Goal: Book appointment/travel/reservation

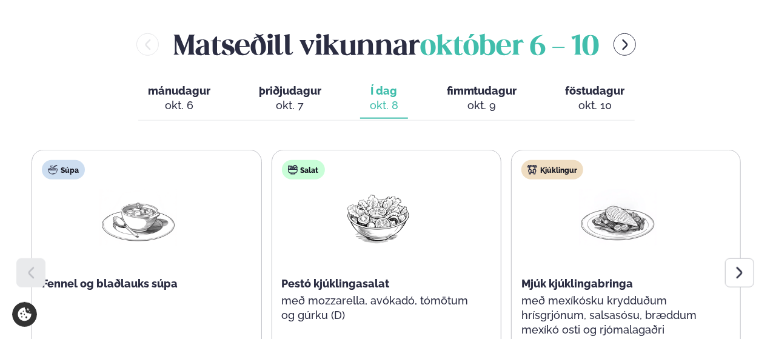
scroll to position [540, 0]
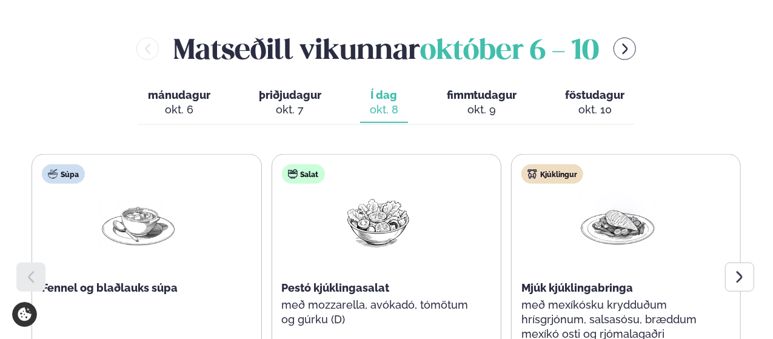
click at [203, 83] on button "mánudagur mán. [DATE]" at bounding box center [179, 103] width 82 height 40
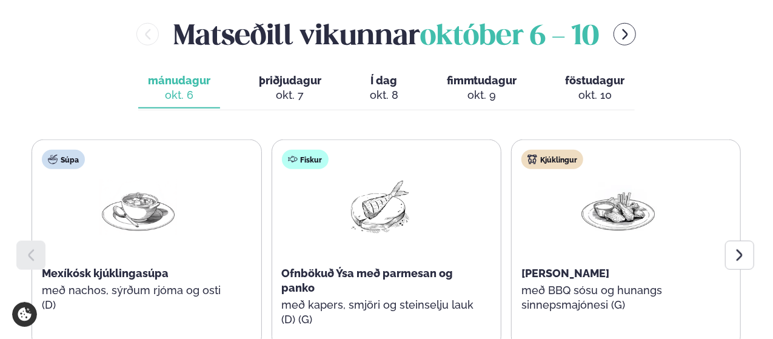
scroll to position [556, 0]
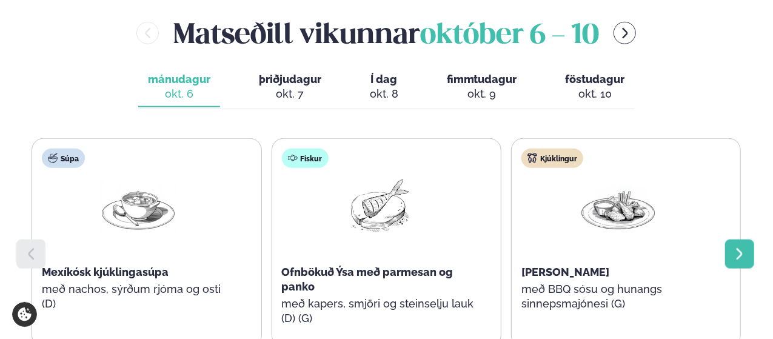
click at [733, 247] on icon at bounding box center [740, 254] width 15 height 15
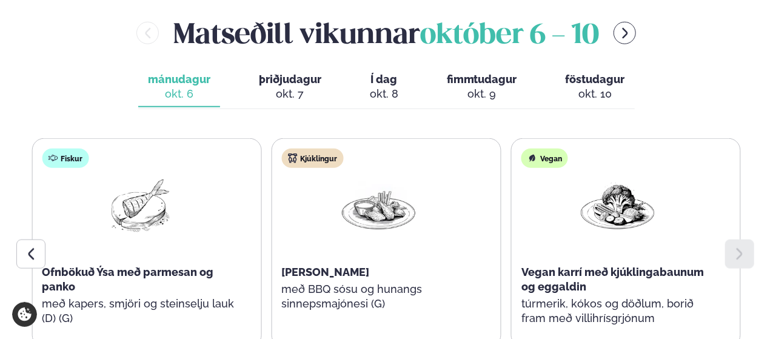
click at [281, 87] on div "okt. 7" at bounding box center [290, 94] width 62 height 15
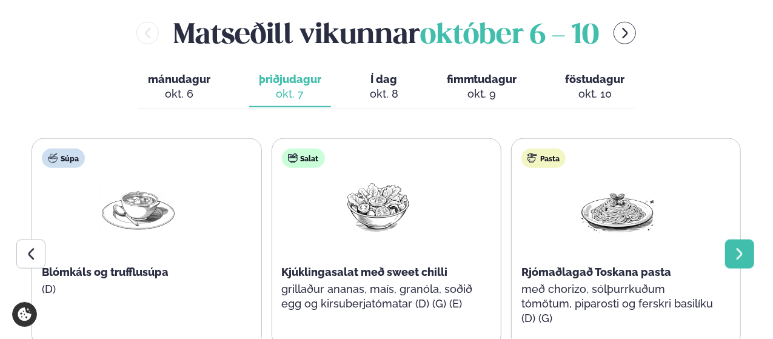
click at [738, 247] on icon at bounding box center [740, 254] width 15 height 15
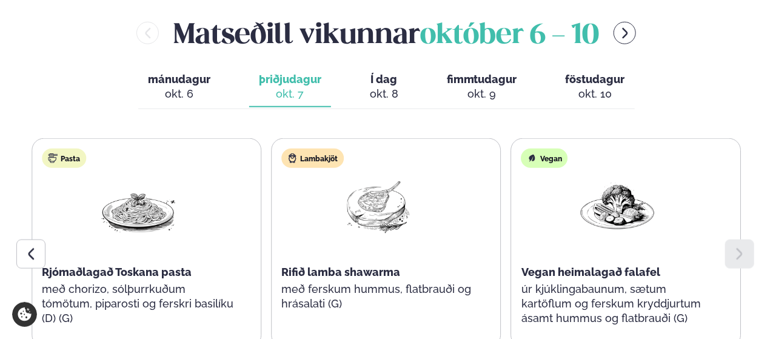
click at [738, 247] on icon at bounding box center [740, 254] width 15 height 15
click at [387, 87] on div "okt. 8" at bounding box center [384, 94] width 29 height 15
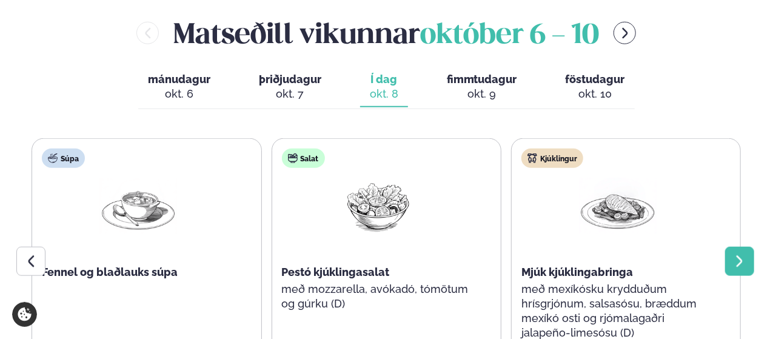
click at [740, 255] on icon at bounding box center [740, 261] width 6 height 12
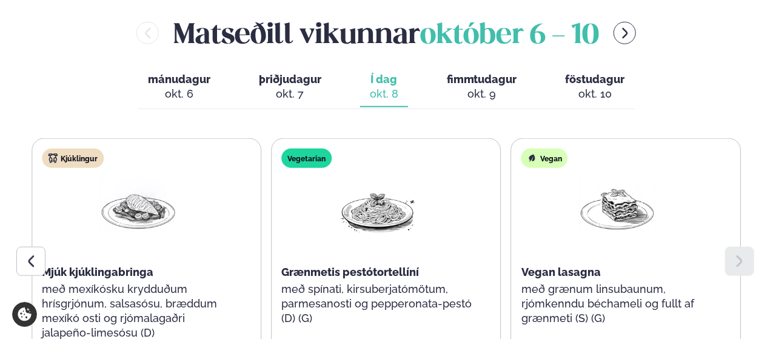
click at [482, 73] on span "fimmtudagur" at bounding box center [482, 79] width 70 height 13
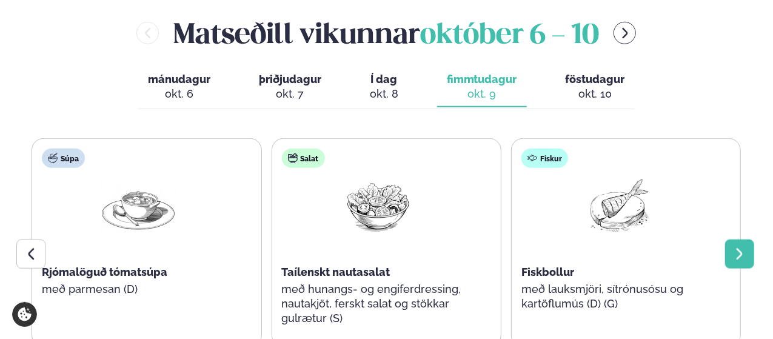
click at [744, 240] on div at bounding box center [739, 254] width 29 height 29
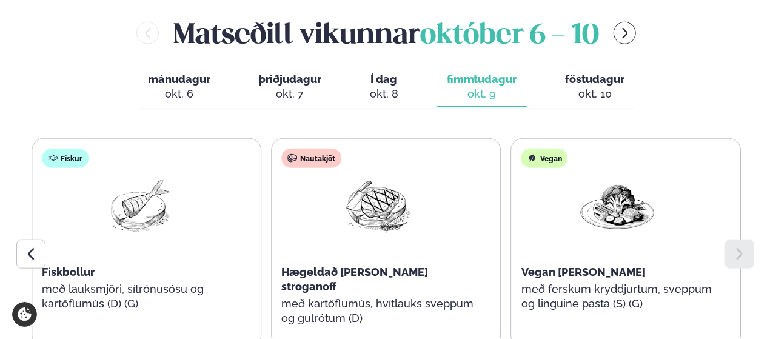
click at [598, 73] on span "föstudagur" at bounding box center [595, 79] width 59 height 13
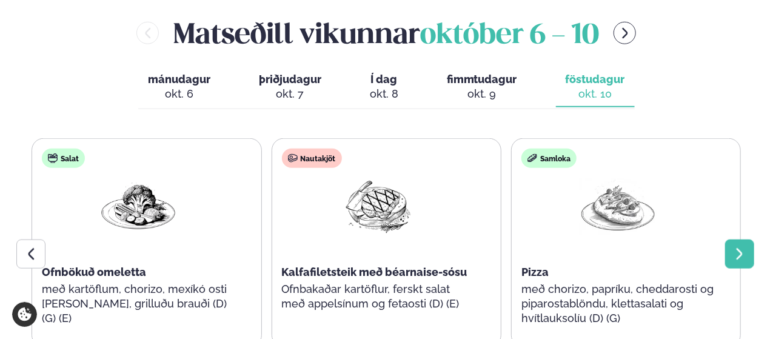
click at [740, 247] on icon at bounding box center [740, 254] width 15 height 15
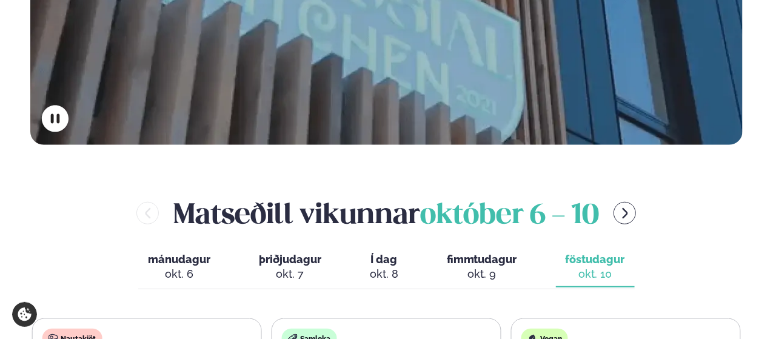
scroll to position [375, 0]
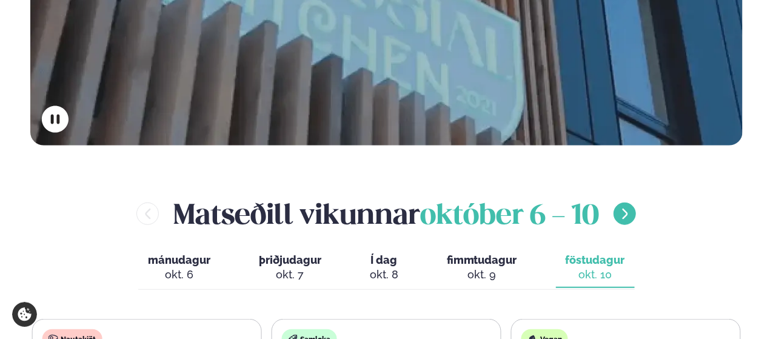
click at [621, 203] on button "menu-btn-right" at bounding box center [625, 214] width 22 height 22
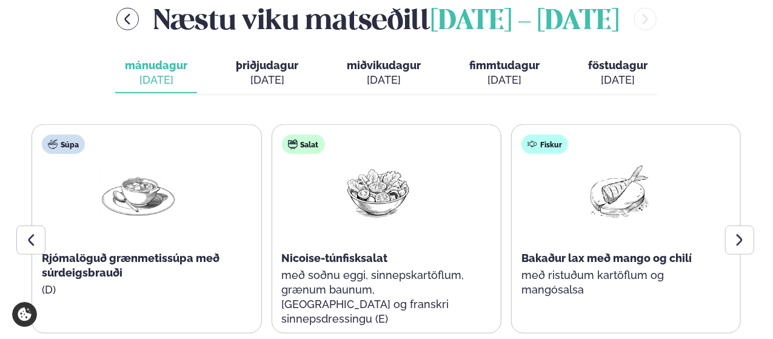
scroll to position [571, 0]
click at [735, 232] on icon at bounding box center [740, 239] width 15 height 15
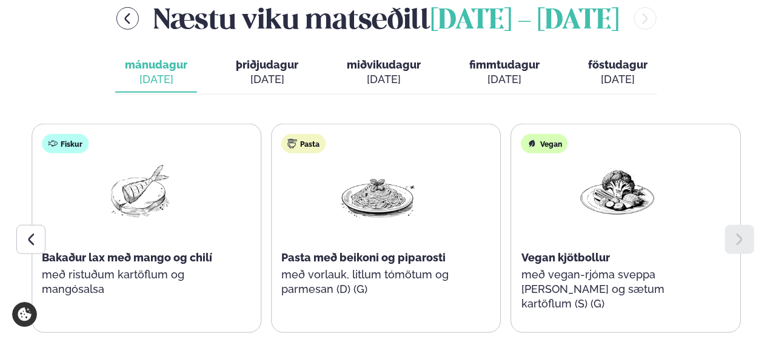
click at [277, 58] on span "þriðjudagur" at bounding box center [267, 64] width 62 height 13
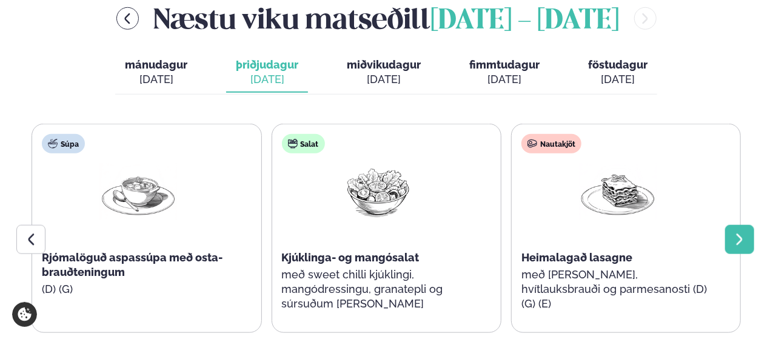
click at [739, 232] on icon at bounding box center [740, 239] width 15 height 15
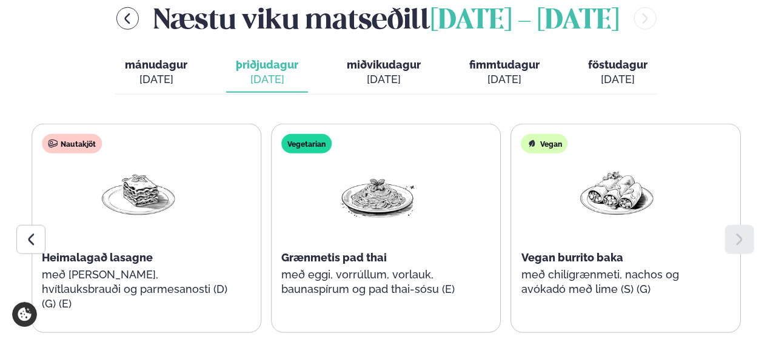
click at [739, 232] on icon at bounding box center [740, 239] width 15 height 15
click at [364, 53] on button "miðvikudagur mið. [DATE]" at bounding box center [383, 73] width 93 height 40
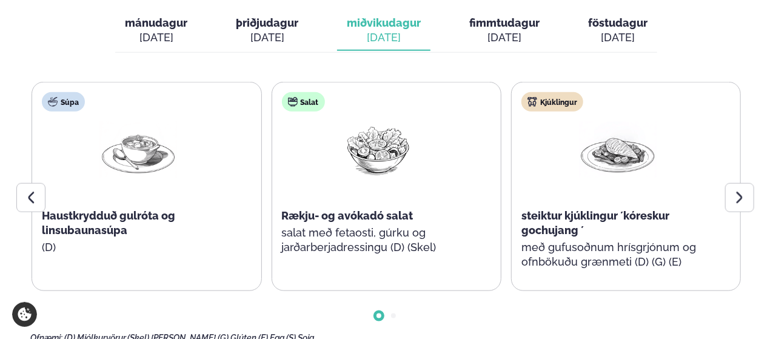
scroll to position [613, 0]
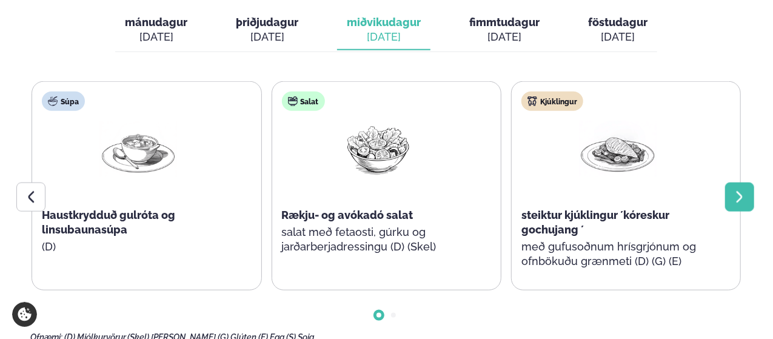
click at [739, 183] on div at bounding box center [739, 197] width 29 height 29
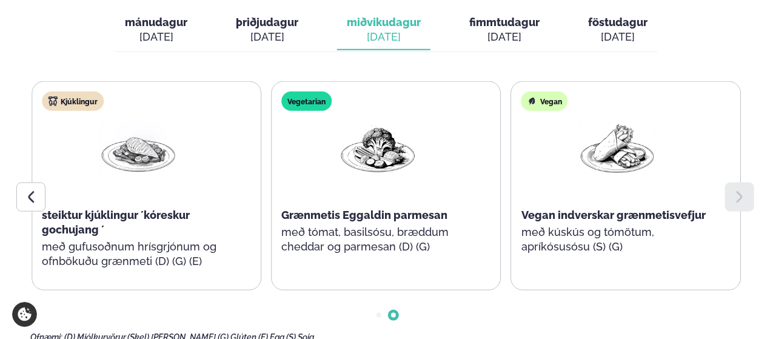
click at [739, 183] on div at bounding box center [739, 197] width 29 height 29
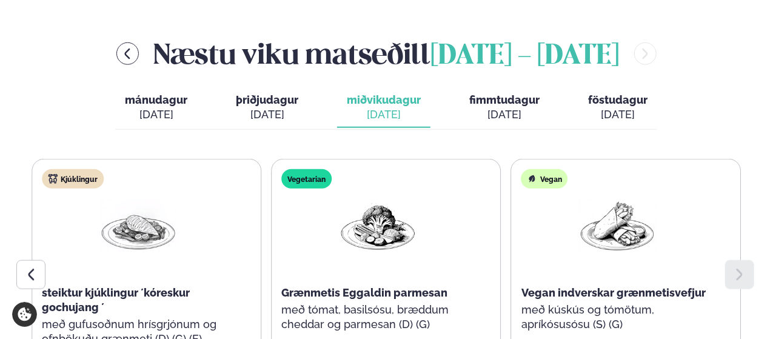
scroll to position [530, 0]
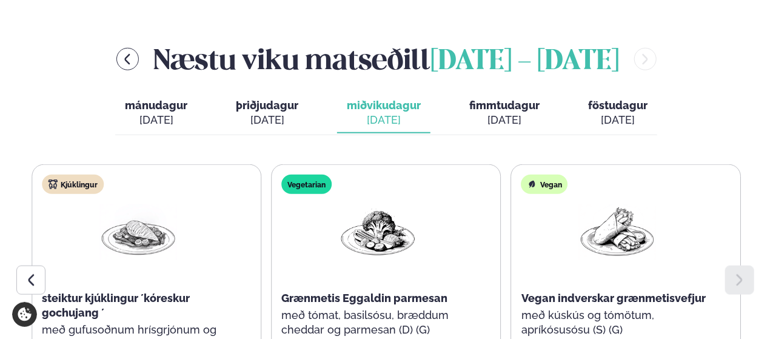
click at [498, 113] on div "[DATE]" at bounding box center [504, 120] width 70 height 15
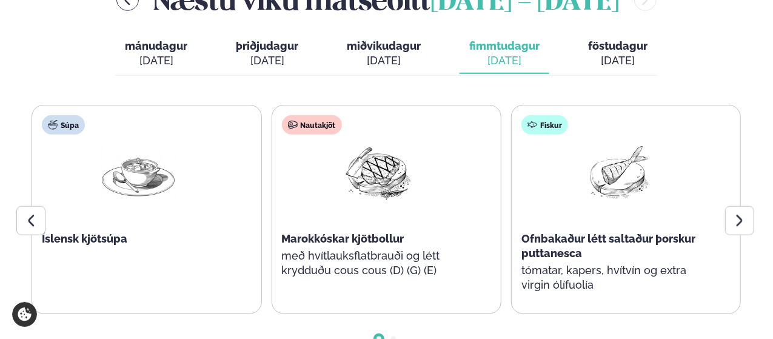
scroll to position [591, 0]
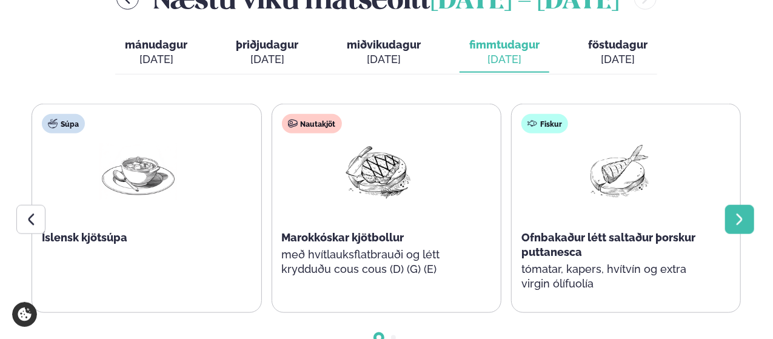
click at [739, 213] on icon at bounding box center [740, 219] width 6 height 12
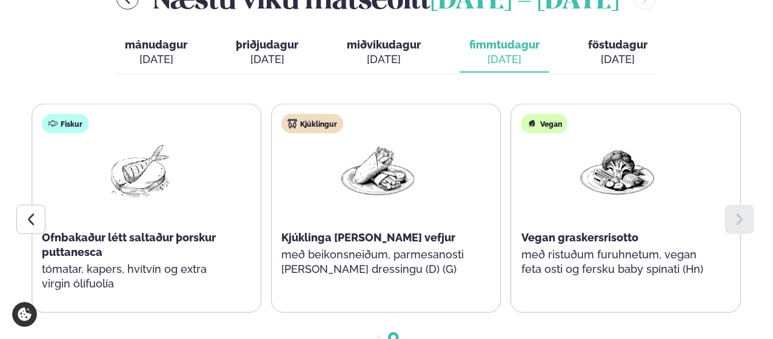
click at [739, 213] on icon at bounding box center [740, 219] width 6 height 12
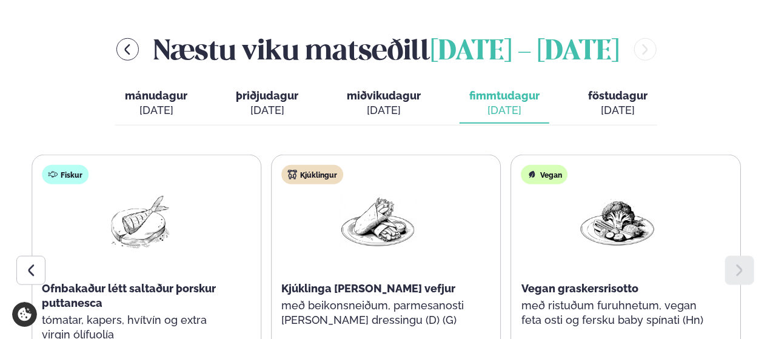
scroll to position [540, 0]
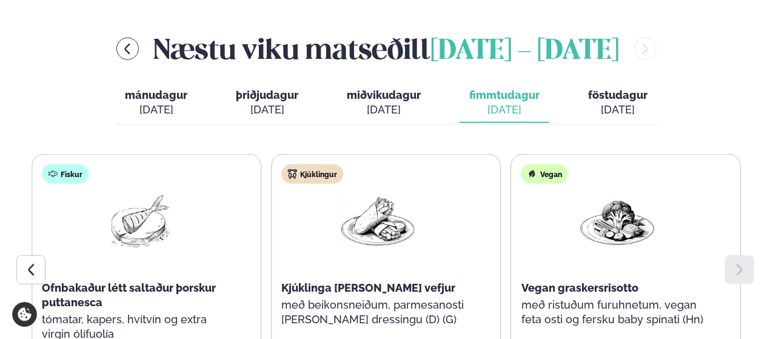
click at [605, 102] on div "[DATE]" at bounding box center [617, 109] width 59 height 15
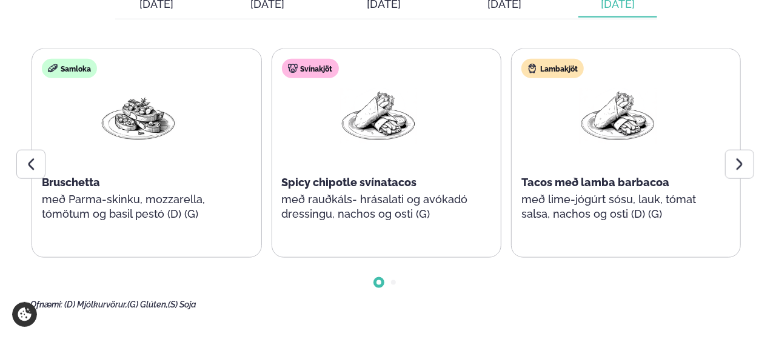
scroll to position [650, 0]
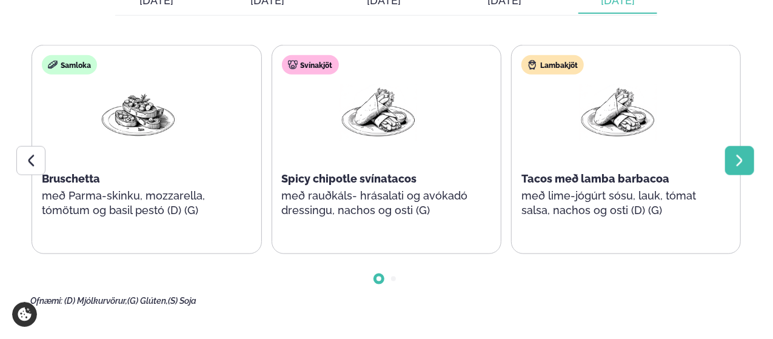
click at [744, 153] on icon at bounding box center [740, 160] width 15 height 15
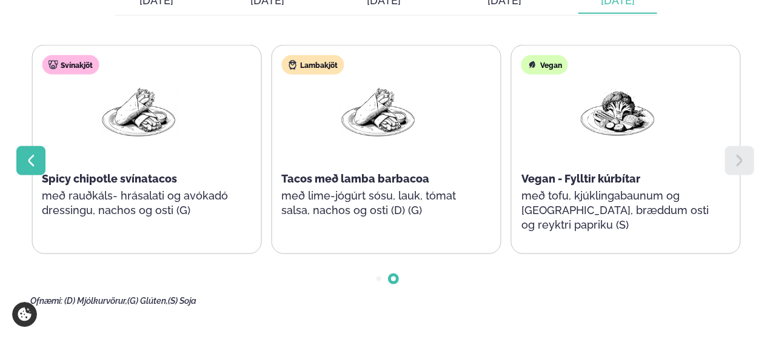
click at [36, 153] on icon at bounding box center [31, 160] width 15 height 15
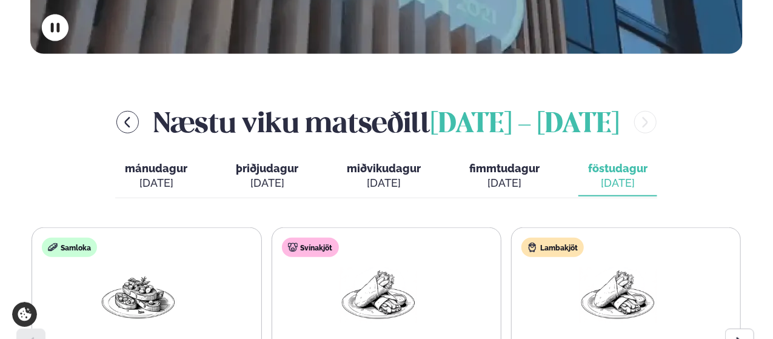
scroll to position [472, 0]
